Goal: Task Accomplishment & Management: Manage account settings

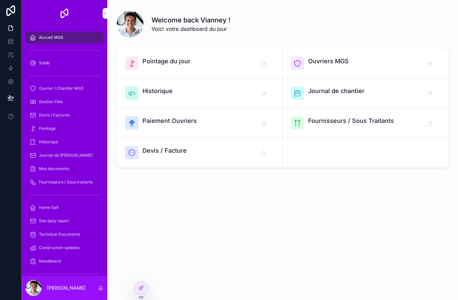
click at [143, 296] on icon at bounding box center [140, 297] width 5 height 5
click at [145, 298] on div at bounding box center [141, 291] width 14 height 19
click at [143, 289] on icon at bounding box center [140, 288] width 5 height 5
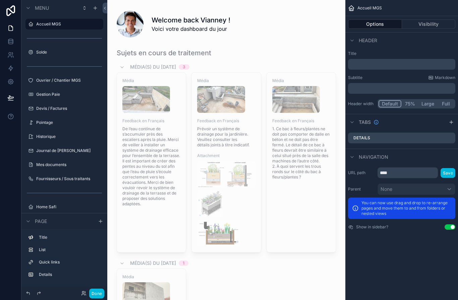
click at [92, 297] on button "Done" at bounding box center [96, 294] width 15 height 10
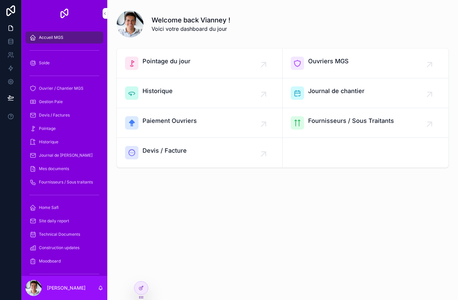
click at [92, 296] on div "Board" at bounding box center [65, 300] width 70 height 11
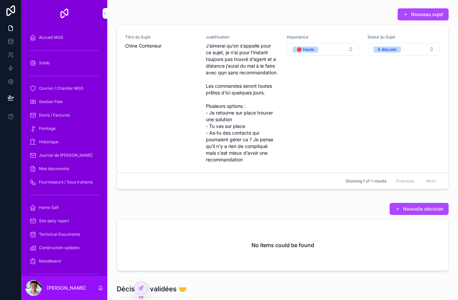
click at [142, 288] on icon at bounding box center [141, 287] width 3 height 3
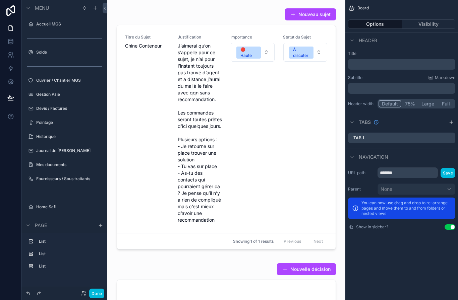
scroll to position [155, 0]
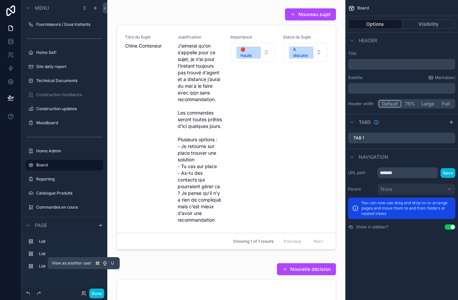
click at [105, 266] on icon at bounding box center [104, 263] width 5 height 5
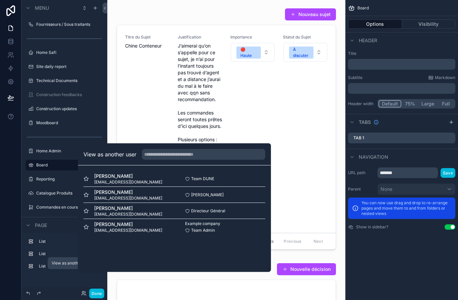
click at [241, 214] on div "Directeur Général Select" at bounding box center [219, 211] width 91 height 5
click at [246, 187] on div "Safi Faidhi safi@idsconsultant.com Team DUNE Select" at bounding box center [174, 179] width 182 height 16
click at [101, 296] on button "Done" at bounding box center [96, 294] width 15 height 10
